Goal: Transaction & Acquisition: Purchase product/service

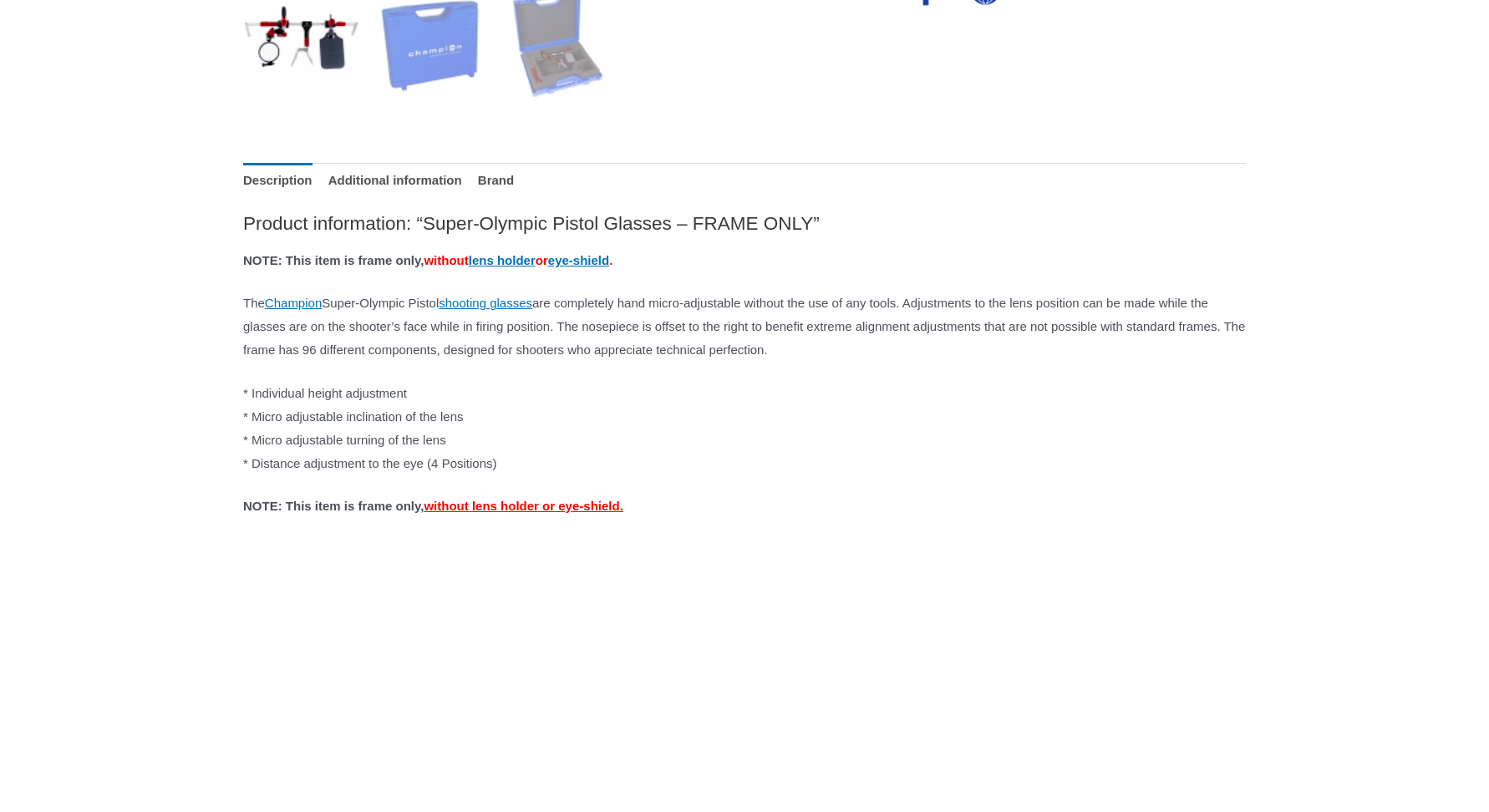
scroll to position [752, 0]
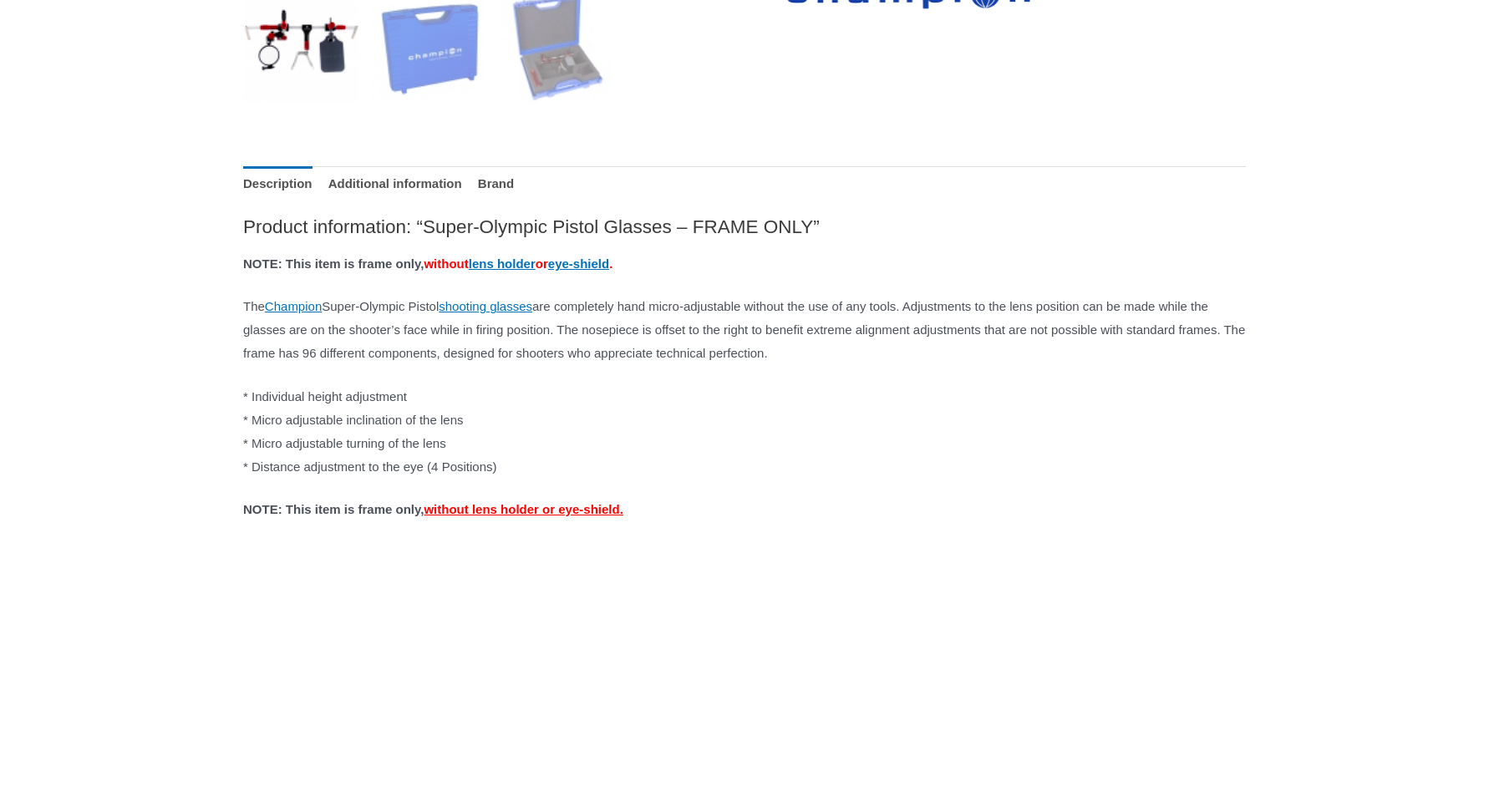
click at [1488, 207] on div "**********" at bounding box center [744, 787] width 1489 height 2760
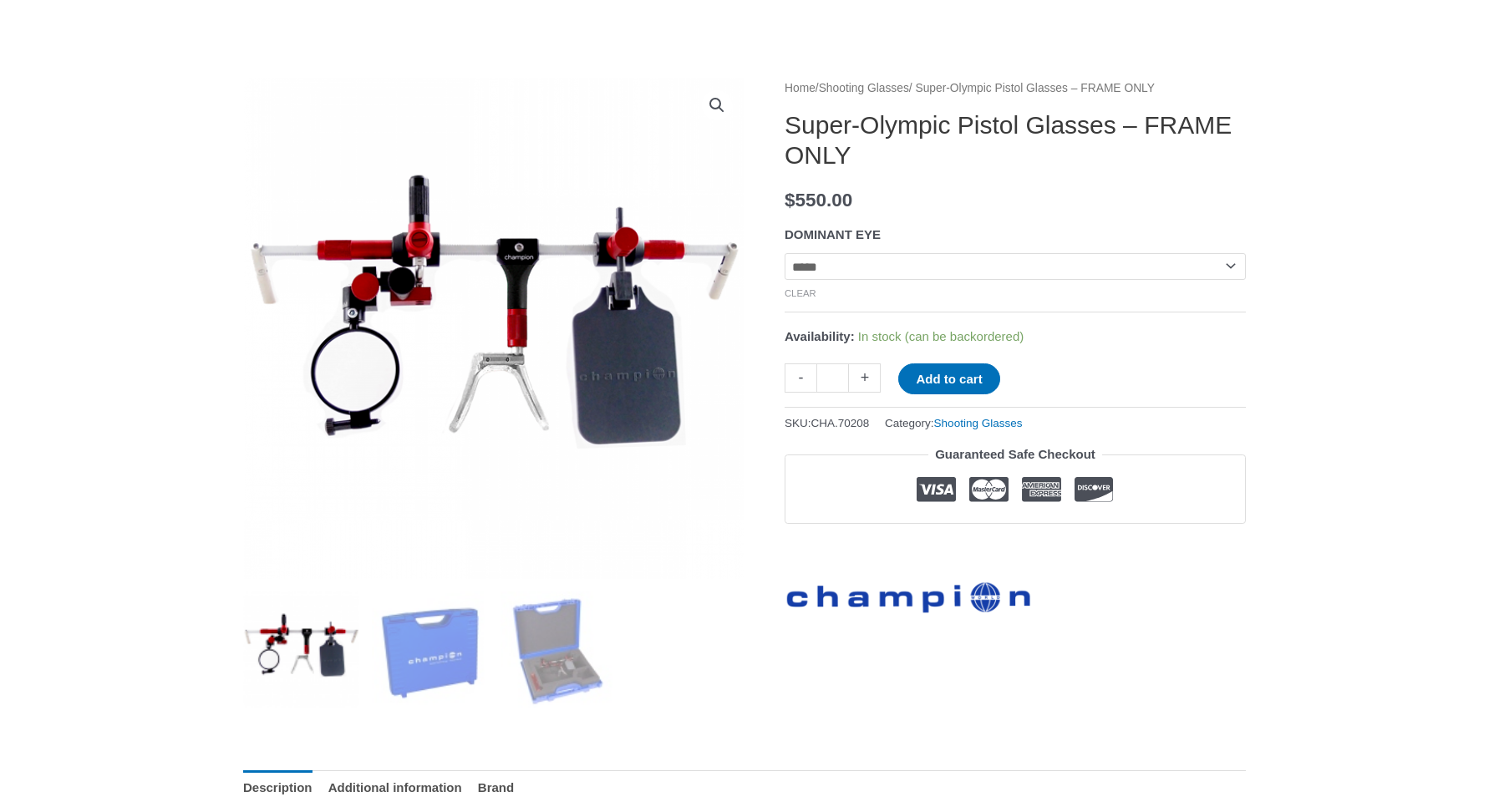
scroll to position [144, 0]
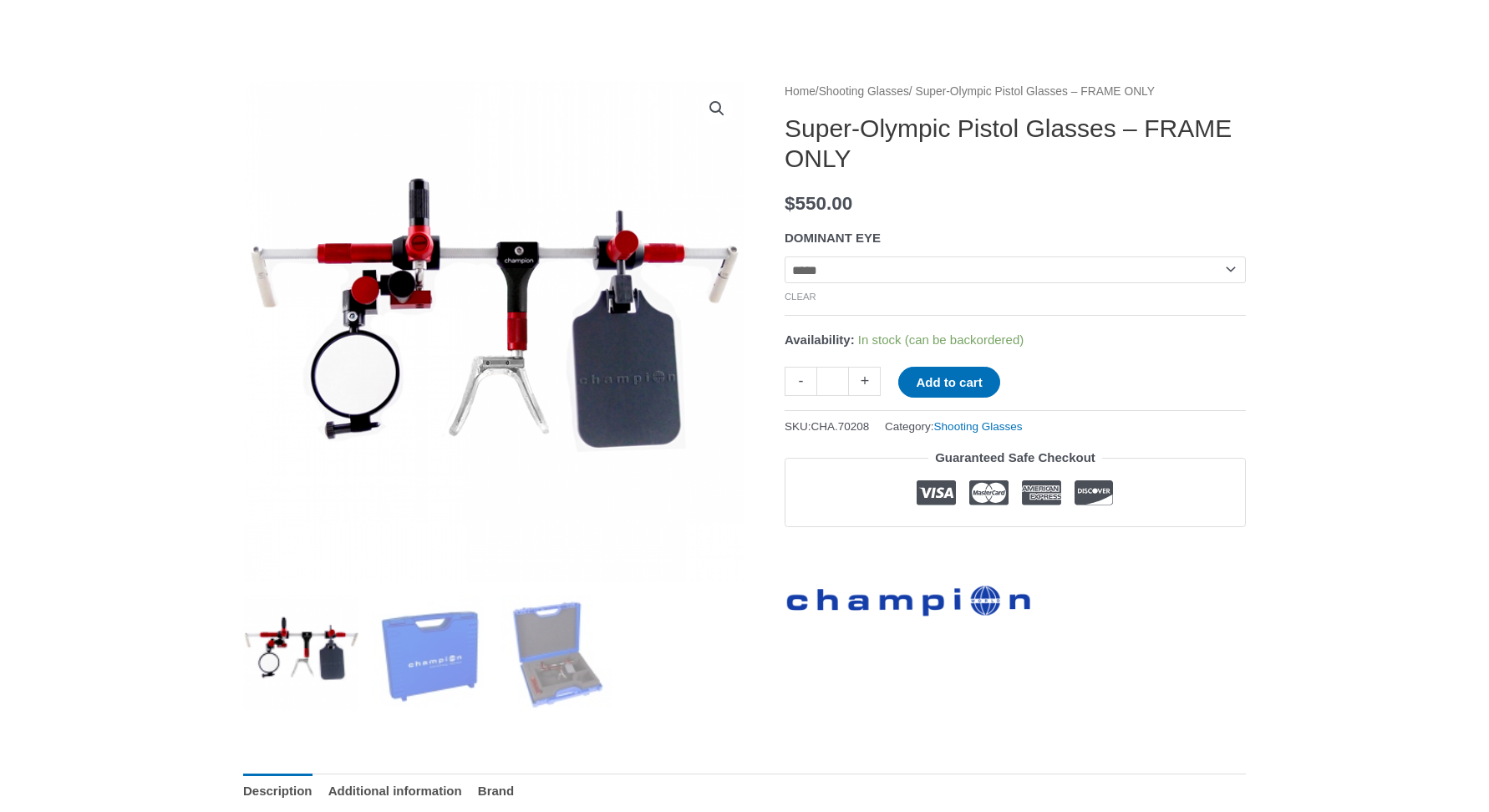
click at [1230, 267] on select "**********" at bounding box center [1015, 270] width 462 height 26
click at [969, 380] on button "Add to cart" at bounding box center [949, 382] width 102 height 31
click at [1068, 389] on link "View cart" at bounding box center [1050, 380] width 61 height 28
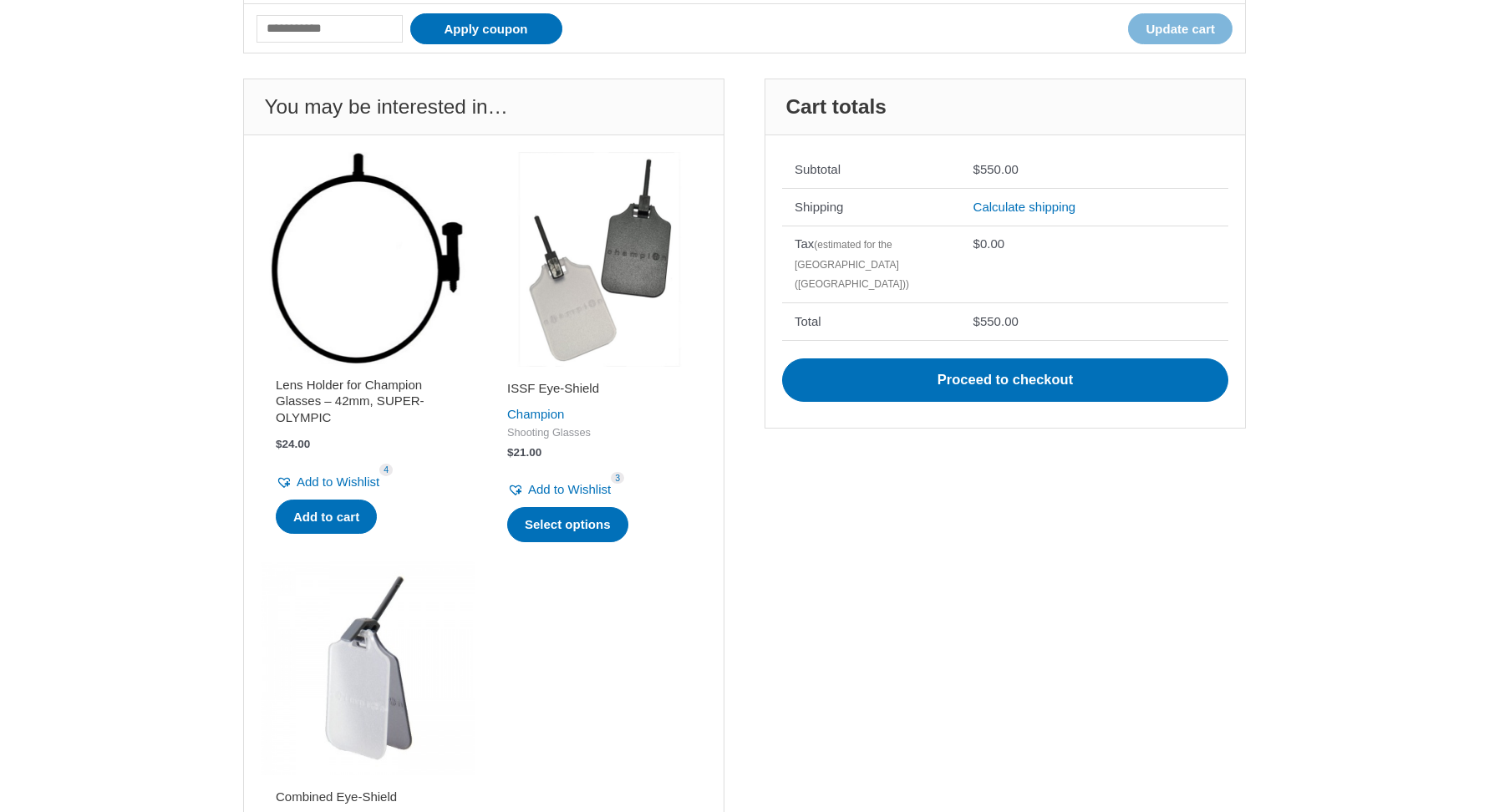
scroll to position [427, 0]
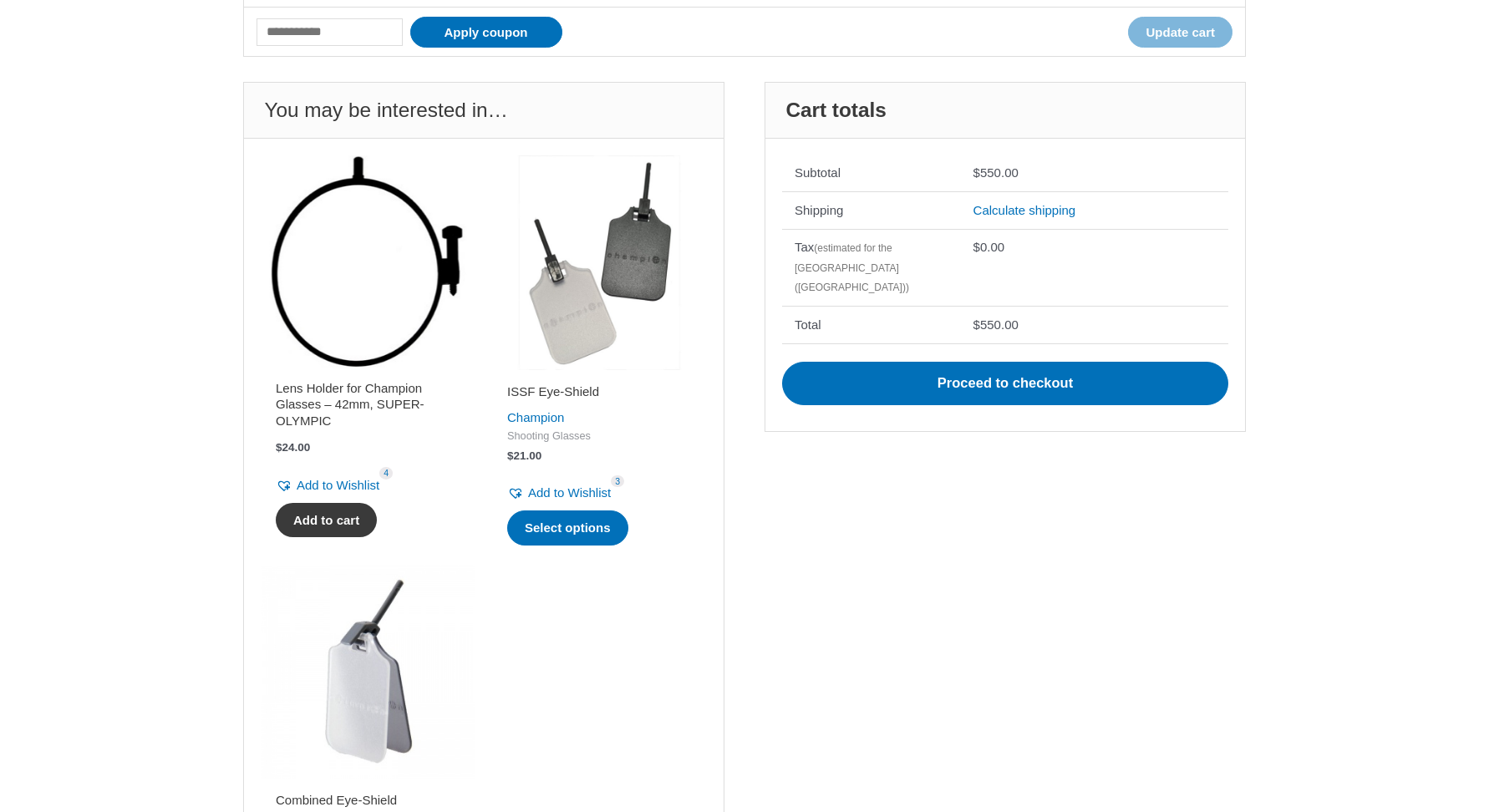
click at [345, 517] on link "Add to cart" at bounding box center [326, 520] width 102 height 35
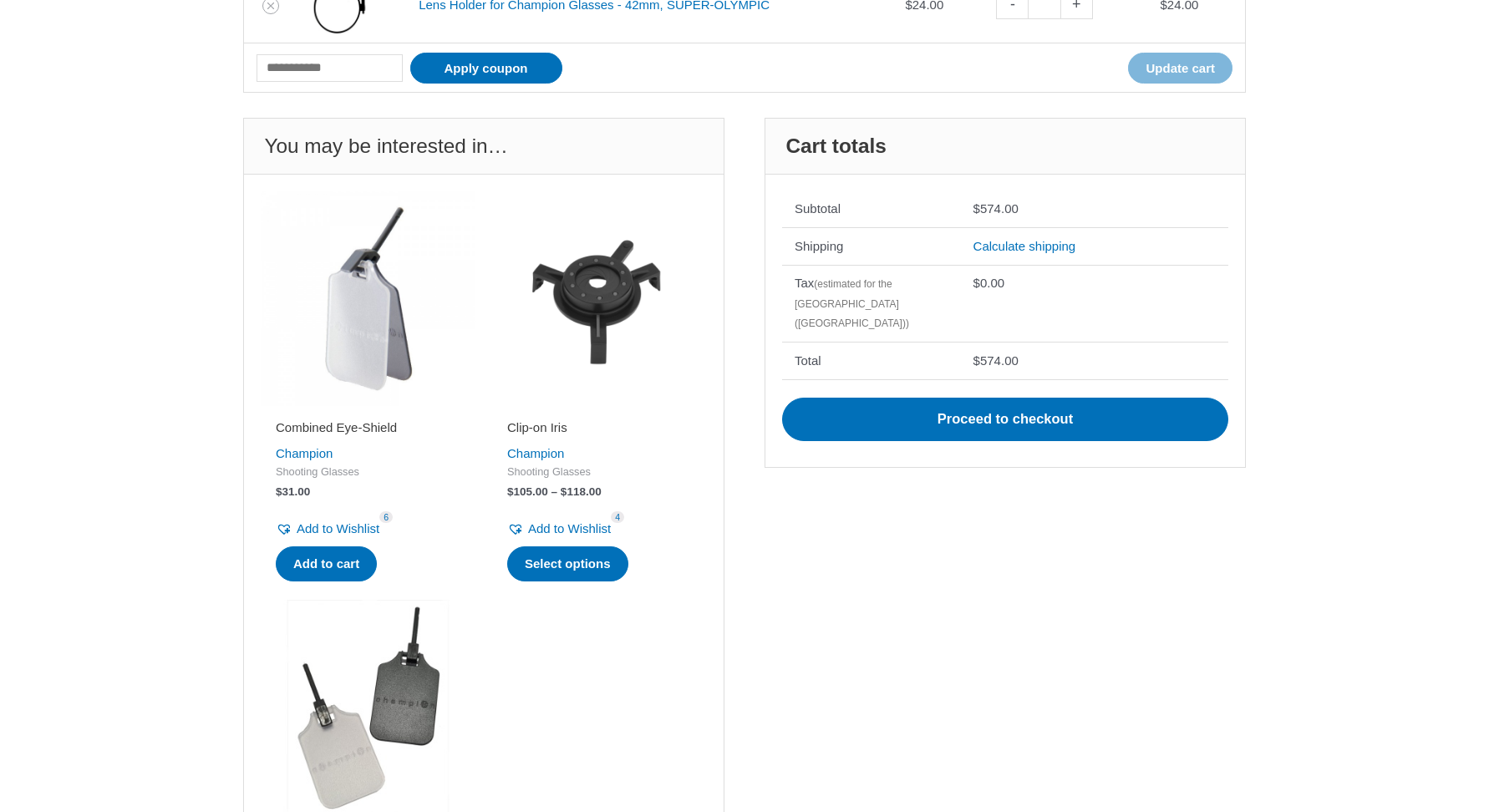
scroll to position [553, 0]
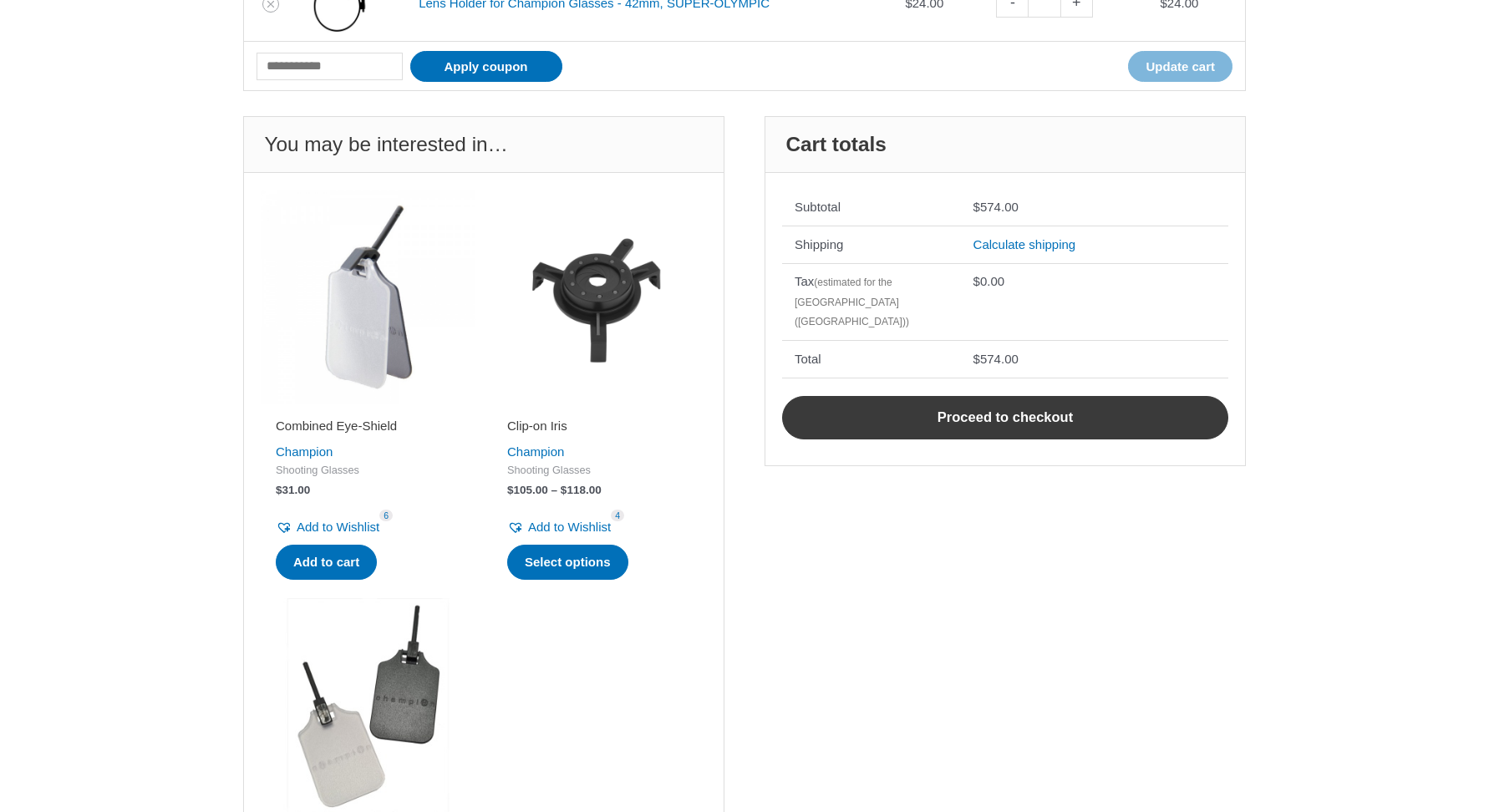
click at [1088, 409] on link "Proceed to checkout" at bounding box center [1005, 417] width 446 height 44
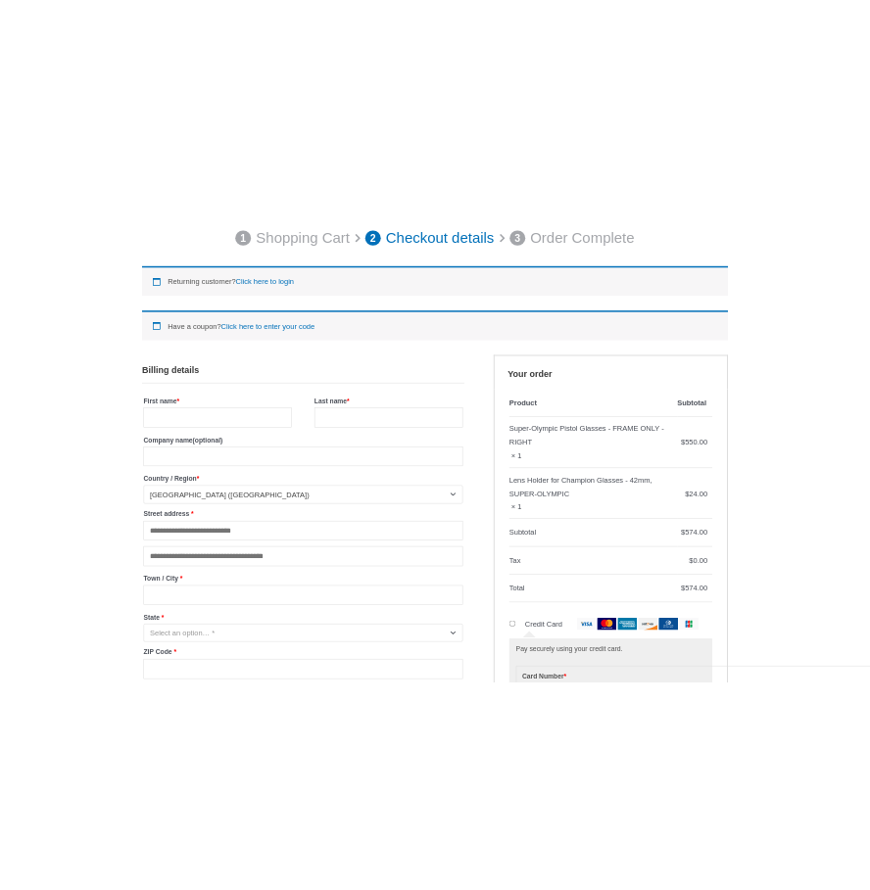
scroll to position [632, 0]
